Goal: Transaction & Acquisition: Purchase product/service

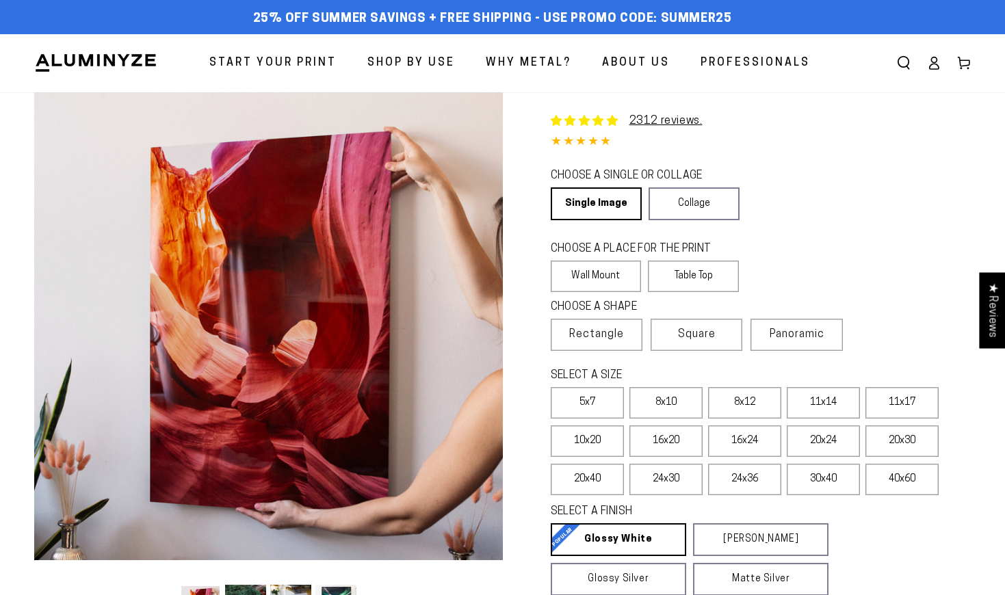
select select "**********"
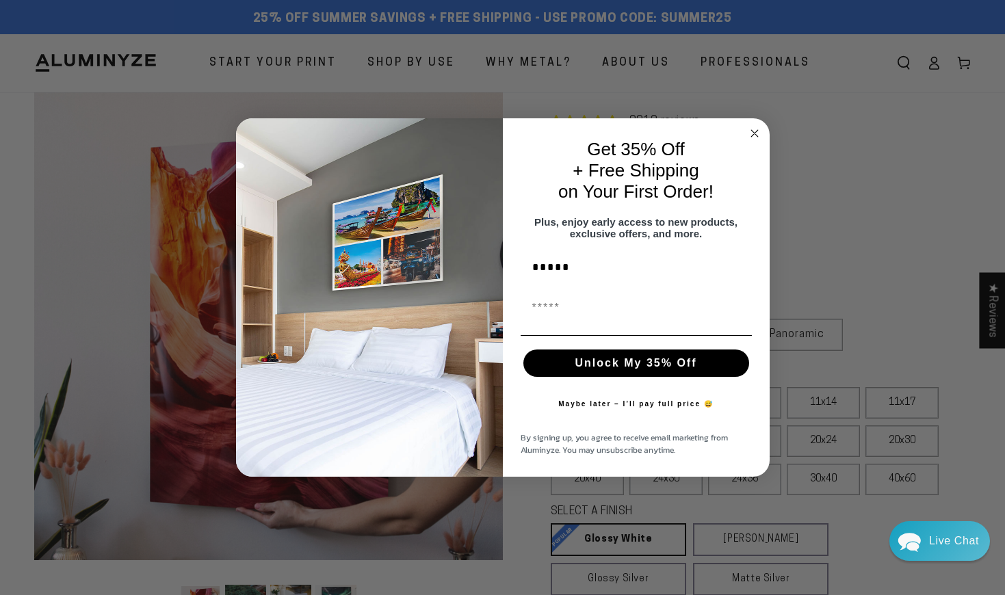
type input "*****"
drag, startPoint x: 534, startPoint y: 318, endPoint x: 544, endPoint y: 318, distance: 9.6
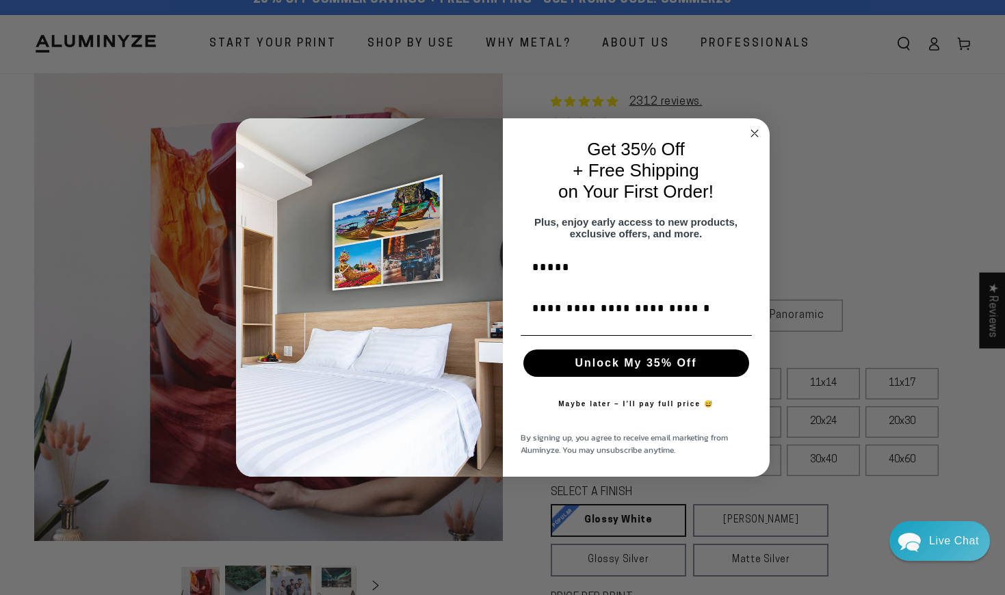
scroll to position [19, 0]
type input "**********"
click at [637, 412] on button "Maybe later – I’ll pay full price 😅" at bounding box center [635, 403] width 169 height 27
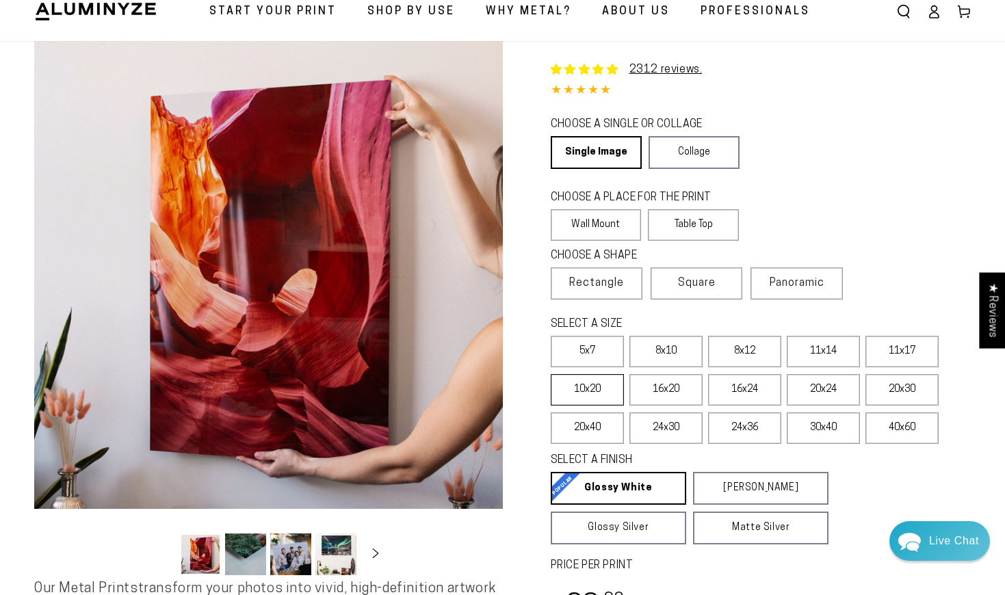
scroll to position [53, 0]
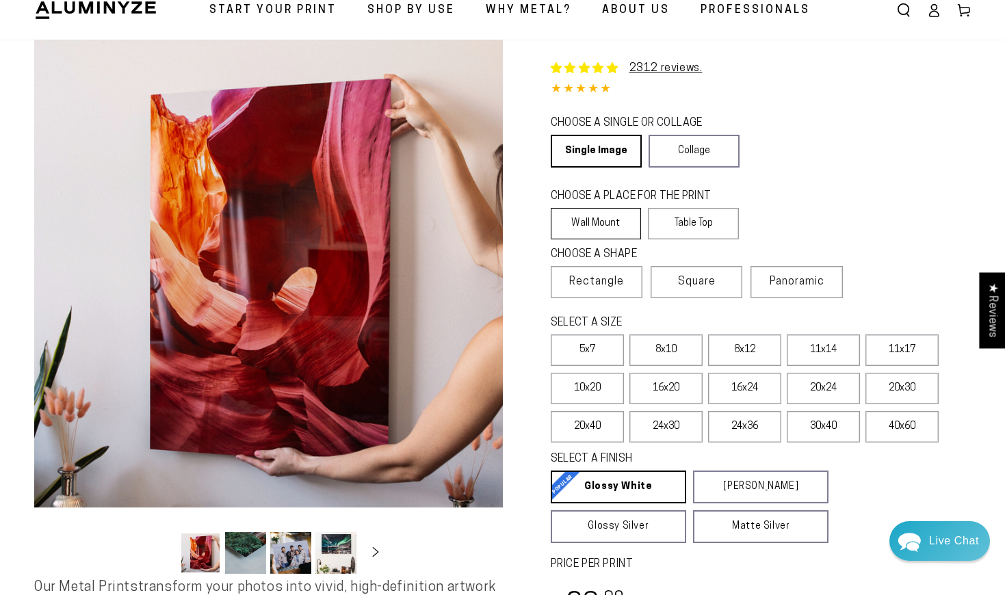
click at [610, 223] on label "Wall Mount" at bounding box center [595, 223] width 91 height 31
click at [605, 221] on label "Wall Mount" at bounding box center [595, 223] width 91 height 31
click at [583, 217] on label "Wall Mount" at bounding box center [595, 223] width 91 height 31
click at [585, 218] on label "Wall Mount" at bounding box center [595, 223] width 91 height 31
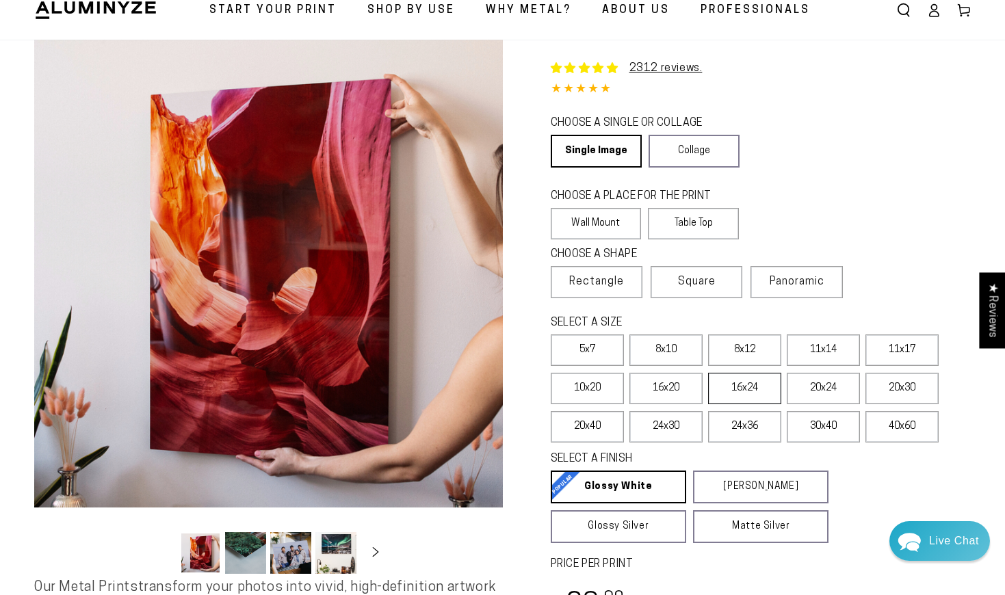
click at [748, 390] on label "16x24" at bounding box center [744, 388] width 73 height 31
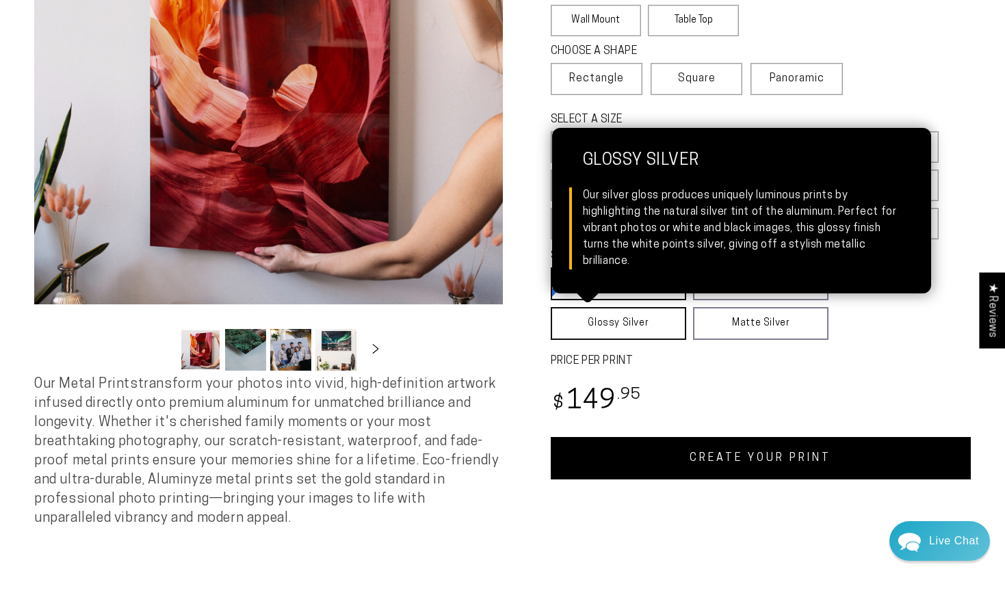
scroll to position [269, 0]
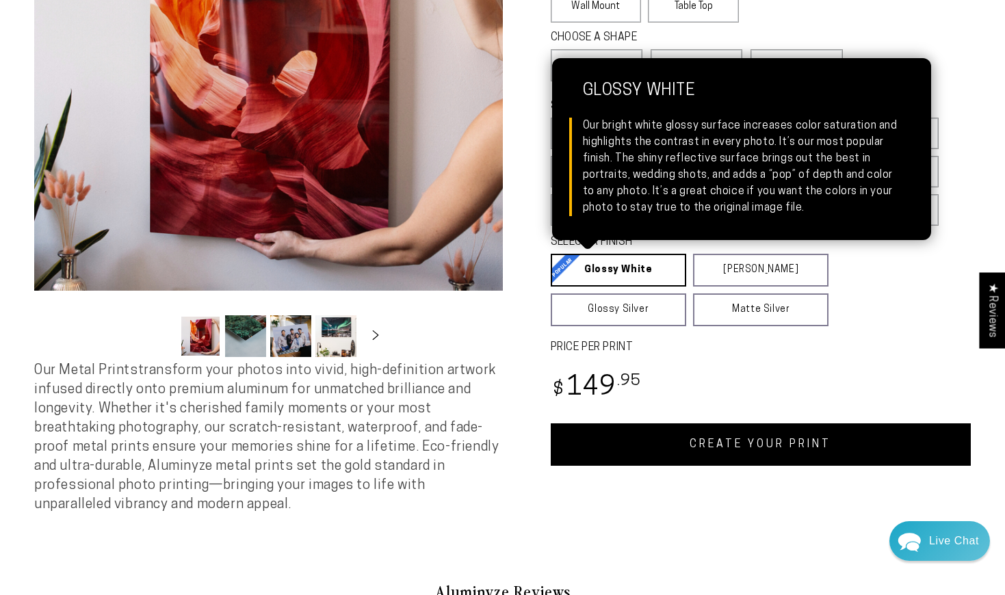
click at [643, 273] on link "Glossy White Glossy White Our bright white glossy surface increases color satur…" at bounding box center [617, 270] width 135 height 33
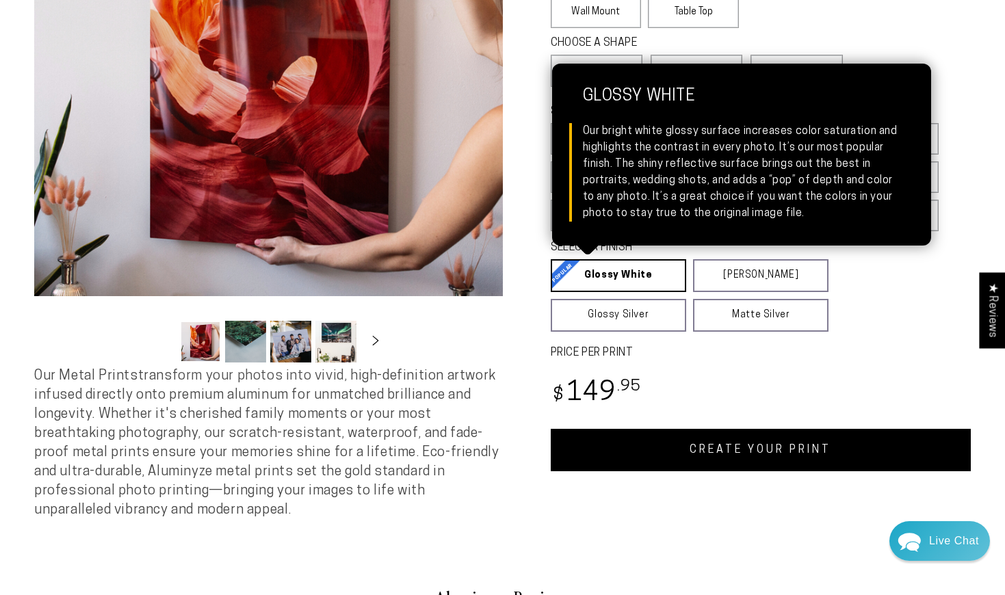
scroll to position [263, 0]
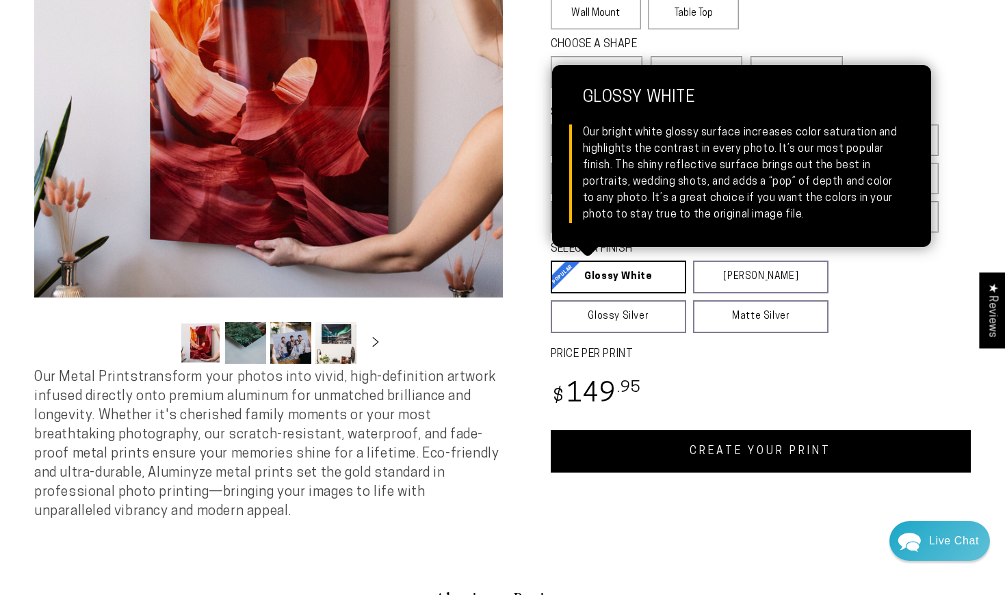
click at [650, 280] on link "Glossy White Glossy White Our bright white glossy surface increases color satur…" at bounding box center [617, 277] width 135 height 33
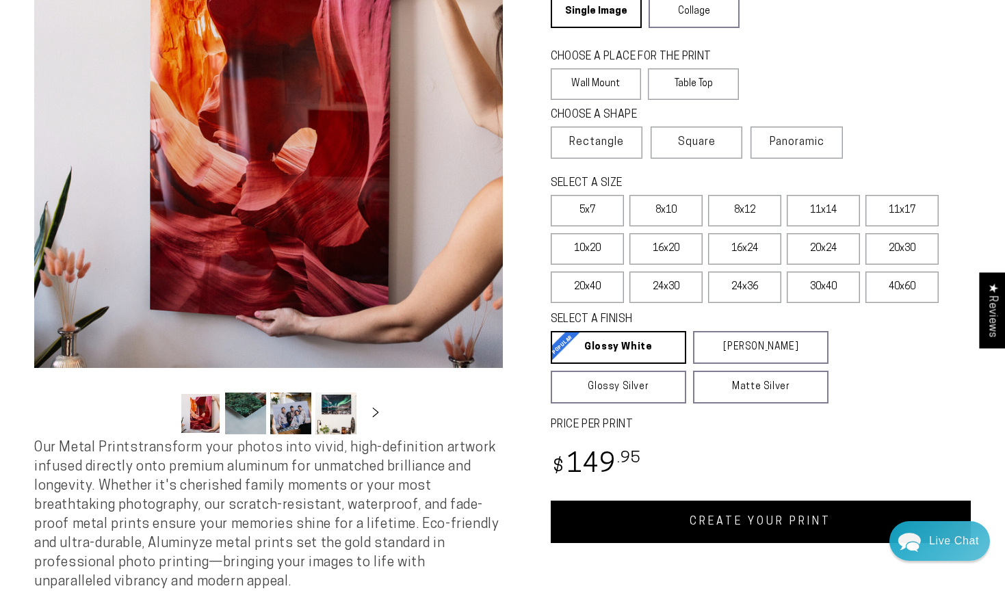
scroll to position [194, 0]
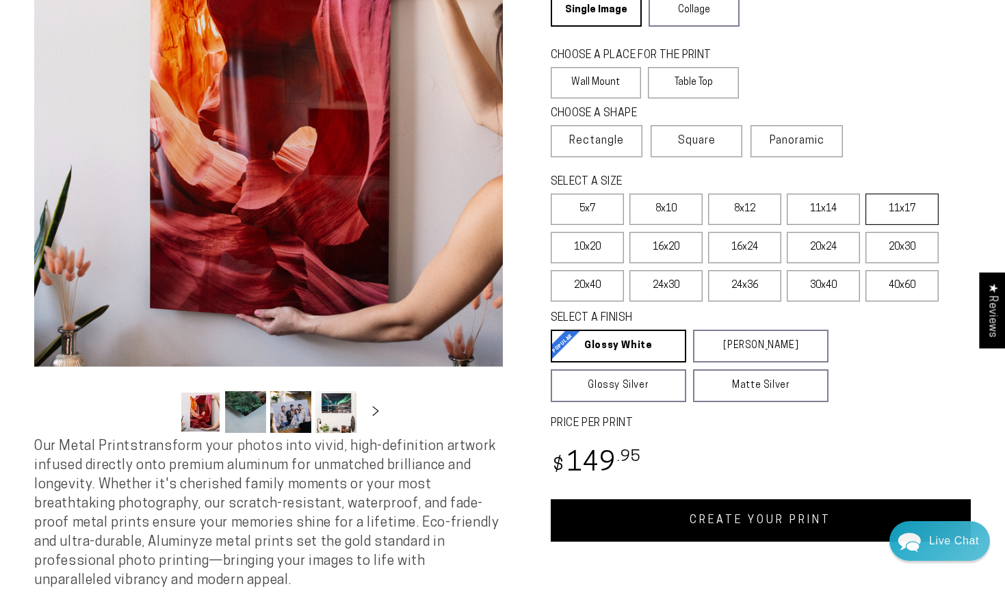
click at [914, 205] on label "11x17" at bounding box center [901, 209] width 73 height 31
click at [761, 525] on link "CREATE YOUR PRINT" at bounding box center [760, 520] width 421 height 42
